Goal: Task Accomplishment & Management: Manage account settings

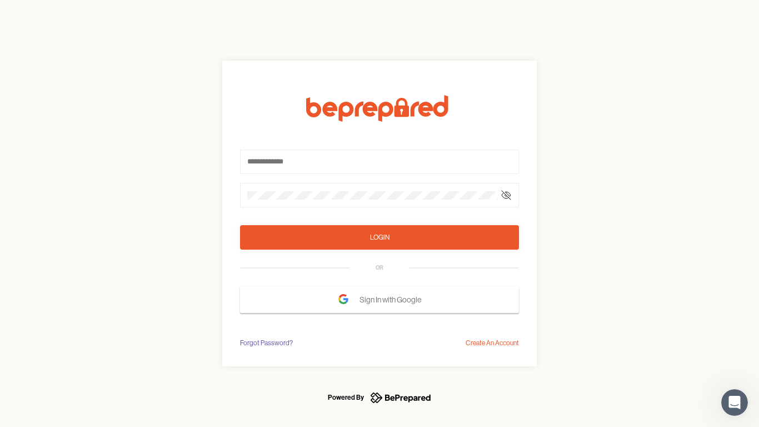
click at [379, 213] on form "Login OR Sign In with Google" at bounding box center [379, 204] width 279 height 218
click at [506, 195] on icon at bounding box center [506, 195] width 9 height 9
click at [379, 237] on div "Login" at bounding box center [379, 237] width 19 height 11
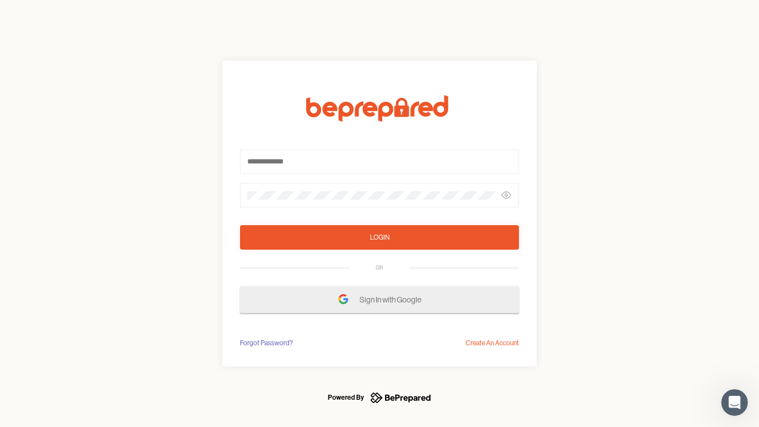
click at [379, 299] on span "Sign In with Google" at bounding box center [392, 299] width 67 height 20
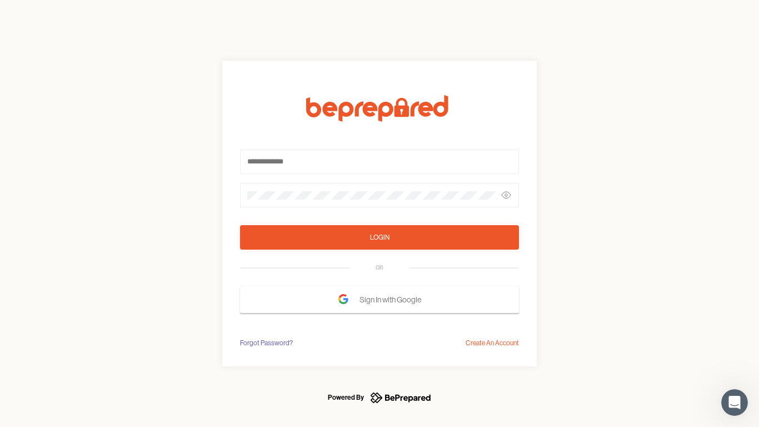
click at [266, 343] on div "Forgot Password?" at bounding box center [266, 342] width 53 height 11
click at [492, 343] on div "Login OR Sign In with Google Forgot Password? Create An Account" at bounding box center [379, 213] width 759 height 427
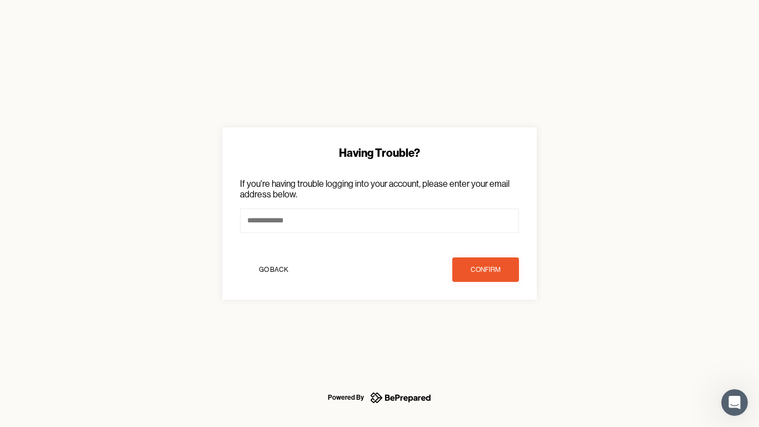
click at [734, 402] on icon "Open Intercom Messenger" at bounding box center [734, 402] width 18 height 18
